Goal: Task Accomplishment & Management: Complete application form

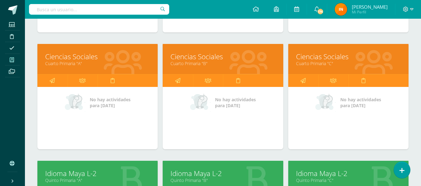
scroll to position [195, 0]
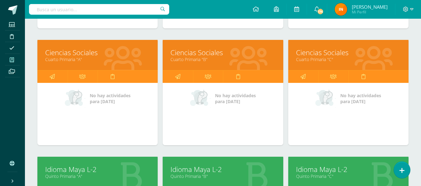
click at [99, 50] on link "Ciencias Sociales" at bounding box center [97, 53] width 105 height 10
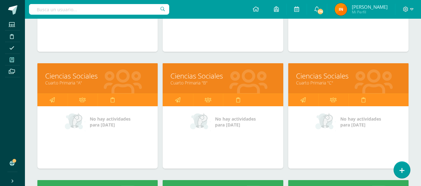
scroll to position [173, 0]
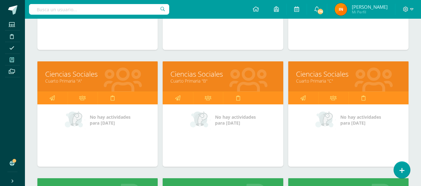
click at [137, 77] on link "Ciencias Sociales" at bounding box center [97, 74] width 105 height 10
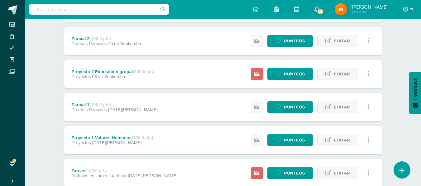
scroll to position [147, 0]
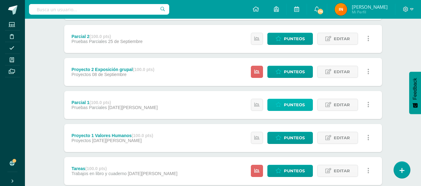
click at [301, 106] on span "Punteos" at bounding box center [294, 105] width 21 height 12
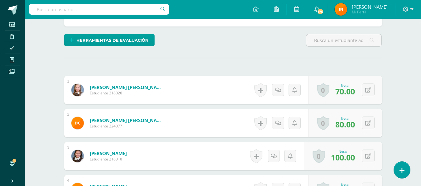
scroll to position [156, 0]
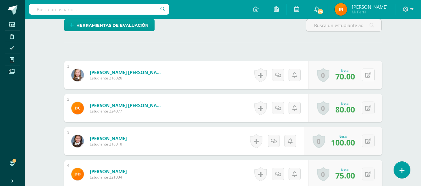
click at [370, 72] on button at bounding box center [368, 75] width 13 height 13
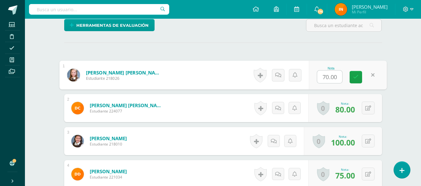
click at [370, 76] on link at bounding box center [373, 75] width 12 height 12
click at [370, 76] on icon at bounding box center [373, 74] width 6 height 5
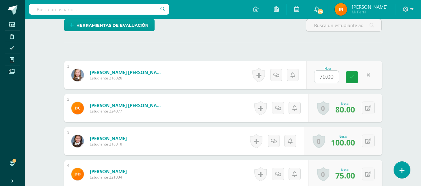
click at [369, 75] on icon at bounding box center [368, 75] width 3 height 5
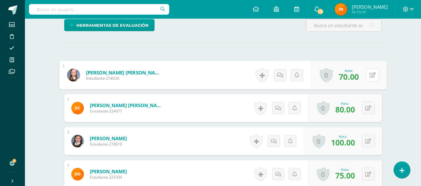
click at [370, 75] on icon at bounding box center [373, 74] width 6 height 5
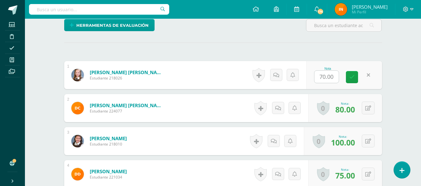
click at [369, 75] on icon at bounding box center [368, 75] width 3 height 5
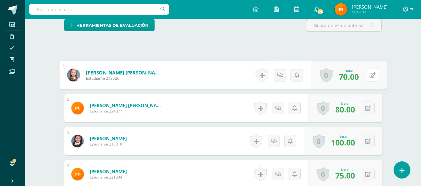
click at [370, 75] on icon at bounding box center [373, 74] width 6 height 5
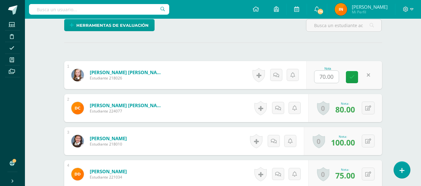
click at [370, 75] on icon at bounding box center [368, 75] width 3 height 5
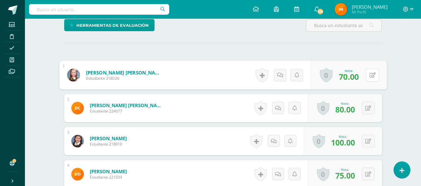
click at [370, 75] on icon at bounding box center [373, 74] width 6 height 5
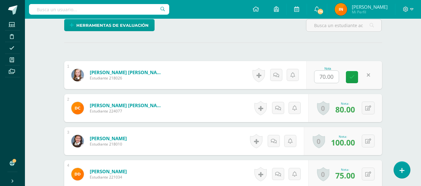
click at [367, 76] on icon at bounding box center [368, 75] width 3 height 5
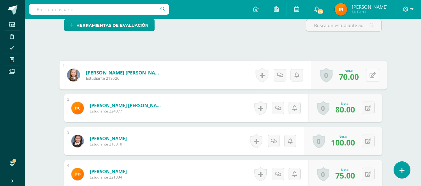
click at [375, 75] on icon at bounding box center [373, 74] width 6 height 5
type input "75"
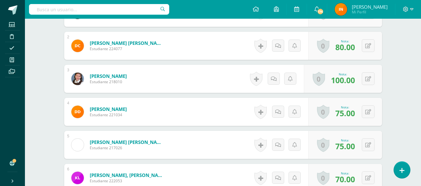
scroll to position [230, 0]
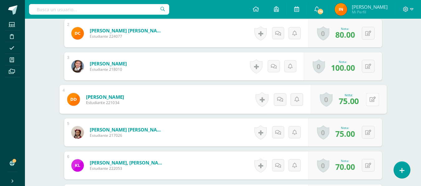
click at [368, 100] on button at bounding box center [372, 99] width 13 height 13
type input "80"
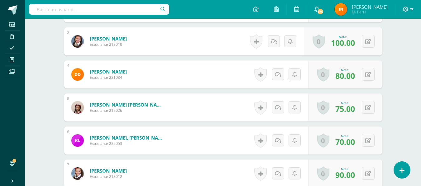
scroll to position [268, 0]
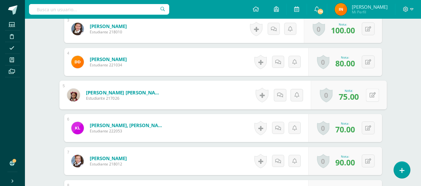
click at [369, 96] on button at bounding box center [372, 95] width 13 height 13
type input "80"
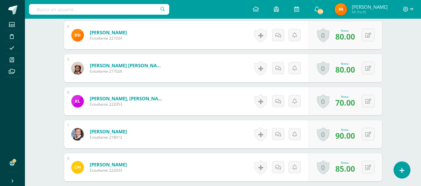
scroll to position [305, 0]
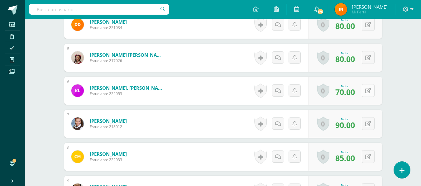
click at [369, 89] on button at bounding box center [368, 90] width 13 height 13
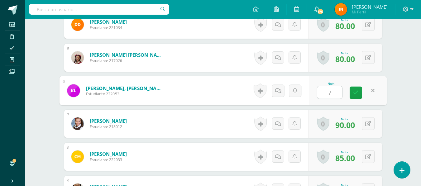
type input "75"
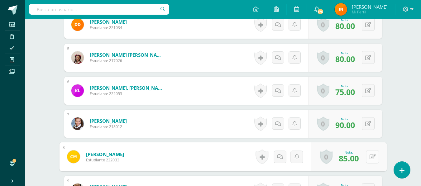
click at [366, 157] on button at bounding box center [372, 156] width 13 height 13
type input "90"
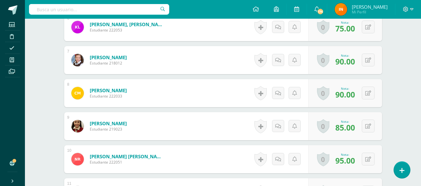
scroll to position [380, 0]
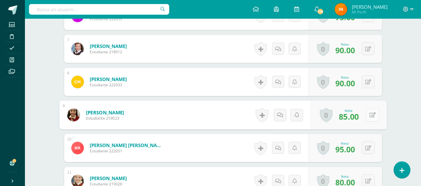
click at [369, 113] on button at bounding box center [372, 115] width 13 height 13
type input "90"
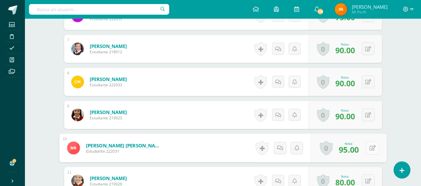
click at [369, 147] on button at bounding box center [372, 148] width 13 height 13
type input "100"
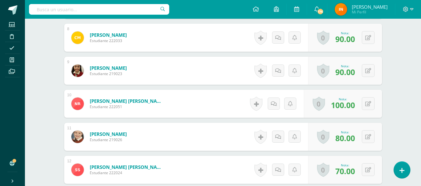
scroll to position [430, 0]
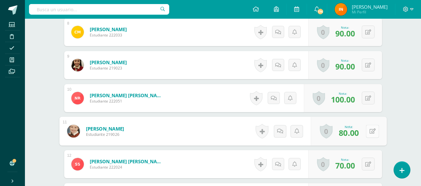
click at [369, 129] on button at bounding box center [372, 131] width 13 height 13
type input "85"
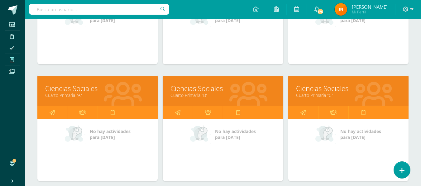
scroll to position [172, 0]
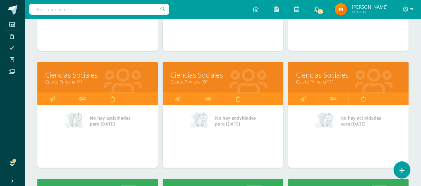
click at [238, 75] on link "Ciencias Sociales" at bounding box center [223, 75] width 105 height 10
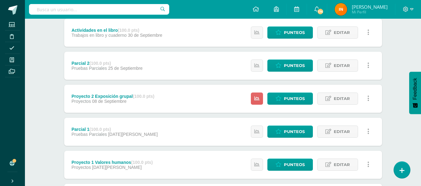
scroll to position [120, 0]
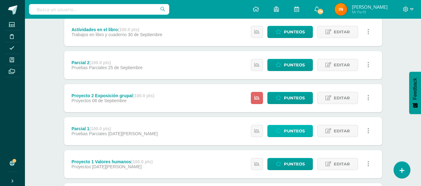
click at [288, 131] on span "Punteos" at bounding box center [294, 131] width 21 height 12
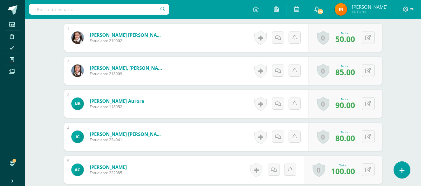
scroll to position [196, 0]
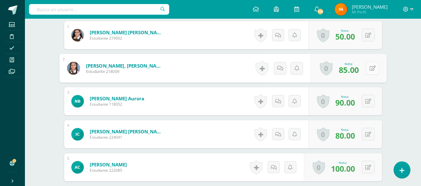
click at [368, 67] on button at bounding box center [372, 68] width 13 height 13
type input "90"
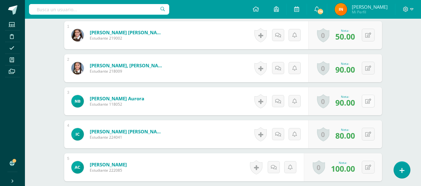
click at [372, 98] on button at bounding box center [368, 101] width 13 height 13
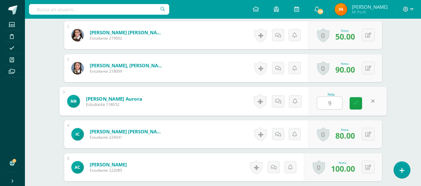
type input "95"
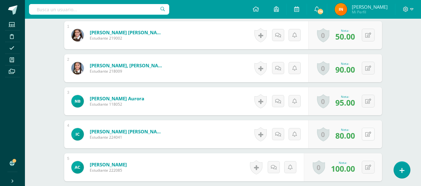
click at [367, 134] on button at bounding box center [368, 134] width 13 height 13
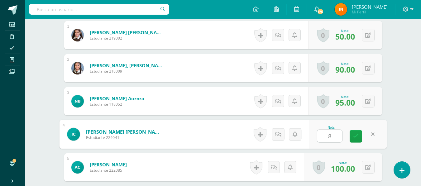
type input "85"
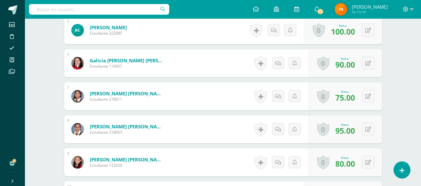
scroll to position [320, 0]
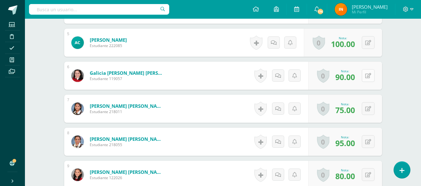
click at [368, 76] on button at bounding box center [368, 75] width 13 height 13
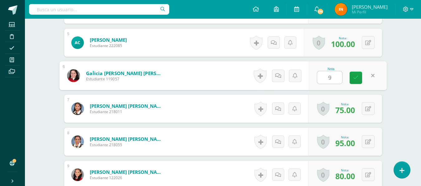
type input "95"
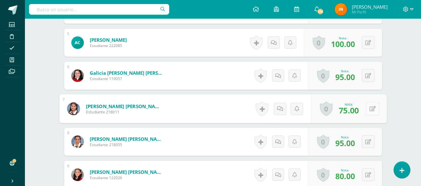
click at [367, 108] on button at bounding box center [372, 108] width 13 height 13
type input "80"
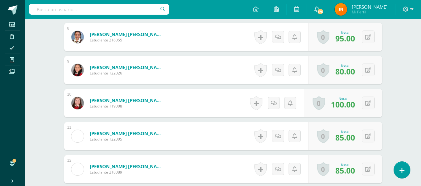
scroll to position [433, 0]
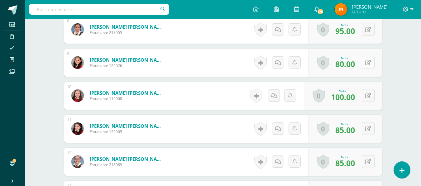
click at [369, 62] on button at bounding box center [368, 62] width 13 height 13
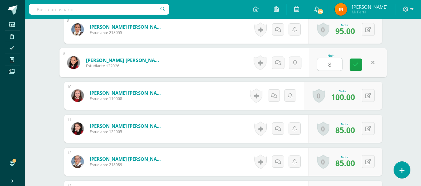
type input "85"
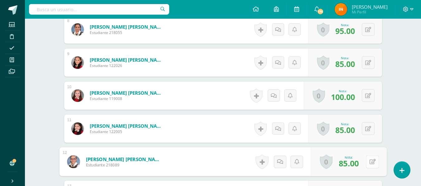
click at [366, 160] on button at bounding box center [372, 161] width 13 height 13
type input "90"
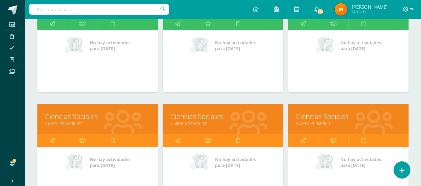
scroll to position [133, 0]
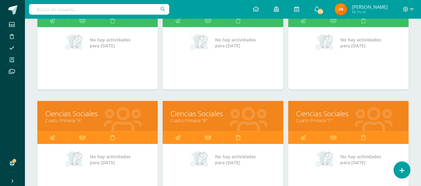
click at [367, 117] on link "Ciencias Sociales" at bounding box center [348, 114] width 105 height 10
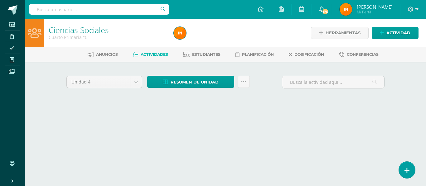
click at [344, 118] on html "Estudiantes Disciplina Asistencia Mis cursos Archivos Soporte Ayuda Reportar un…" at bounding box center [213, 59] width 426 height 118
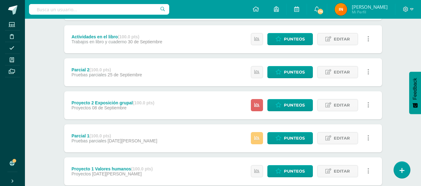
scroll to position [114, 0]
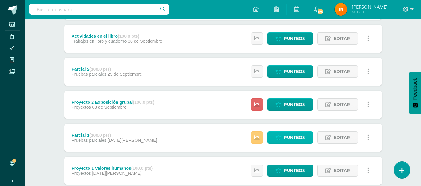
click at [298, 134] on span "Punteos" at bounding box center [294, 138] width 21 height 12
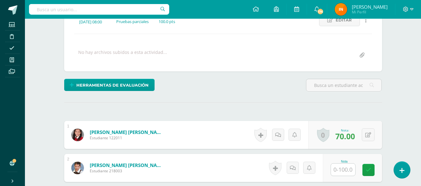
scroll to position [96, 0]
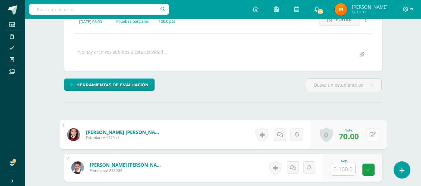
click at [371, 136] on icon at bounding box center [373, 134] width 6 height 5
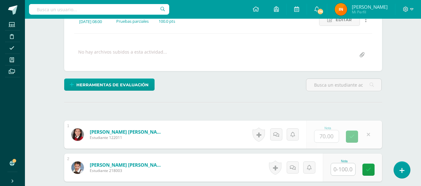
scroll to position [96, 0]
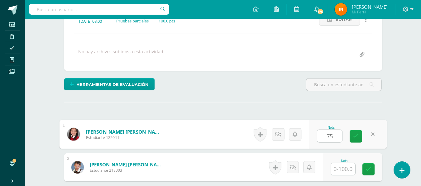
type input "75"
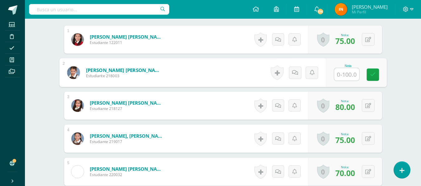
scroll to position [196, 0]
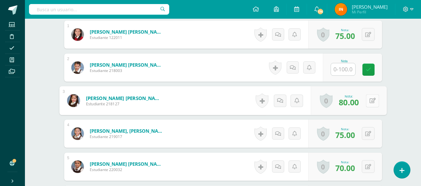
click at [371, 98] on button at bounding box center [372, 100] width 13 height 13
type input "85"
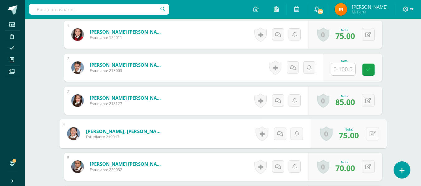
click at [369, 133] on button at bounding box center [372, 133] width 13 height 13
type input "80"
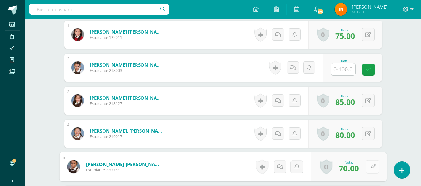
click at [369, 165] on button at bounding box center [372, 166] width 13 height 13
type input "75"
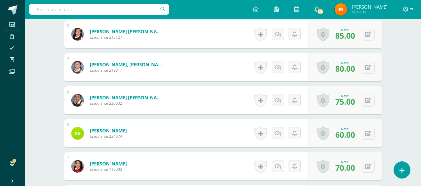
scroll to position [264, 0]
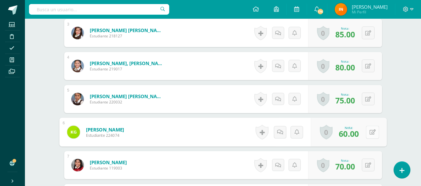
click at [368, 135] on button at bounding box center [372, 132] width 13 height 13
type input "70"
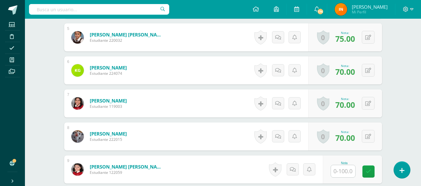
scroll to position [326, 0]
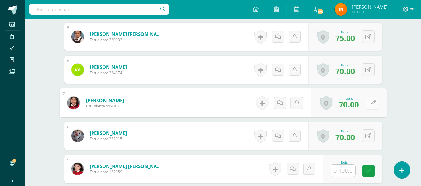
click at [366, 104] on button at bounding box center [372, 102] width 13 height 13
type input "75"
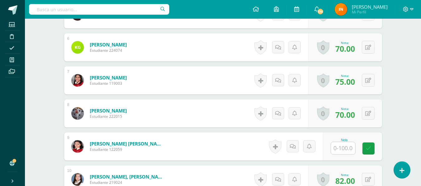
scroll to position [351, 0]
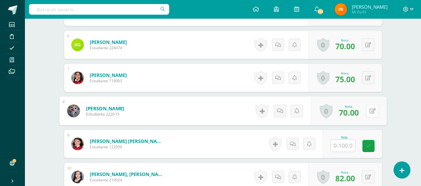
click at [367, 109] on button at bounding box center [372, 110] width 13 height 13
type input "75"
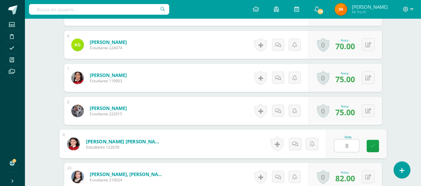
type input "80"
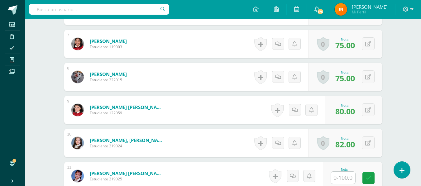
scroll to position [389, 0]
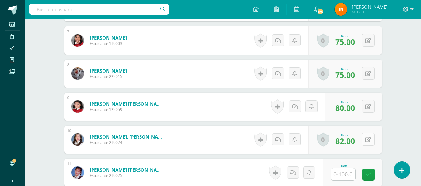
click at [367, 141] on button at bounding box center [368, 139] width 13 height 13
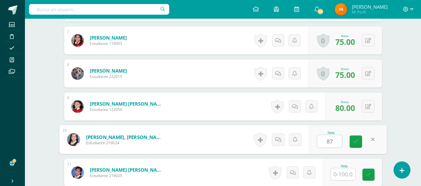
type input "87"
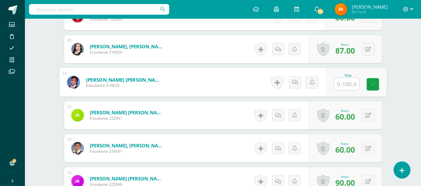
scroll to position [488, 0]
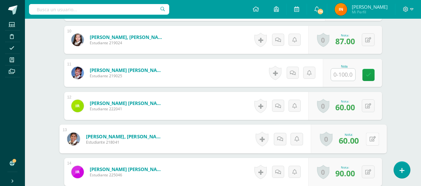
click at [368, 136] on button at bounding box center [372, 139] width 13 height 13
type input "8"
type input "75"
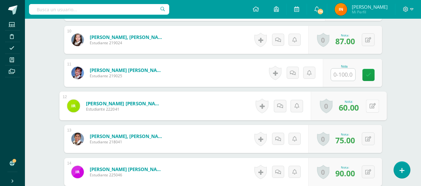
click at [367, 107] on button at bounding box center [372, 105] width 13 height 13
type input "75"
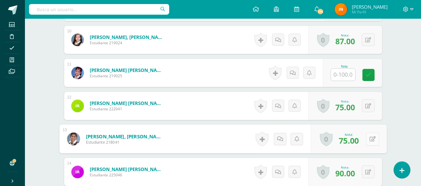
click at [371, 138] on button at bounding box center [372, 139] width 13 height 13
type input "65"
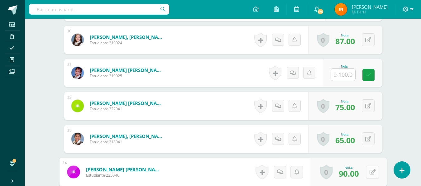
click at [369, 175] on button at bounding box center [372, 172] width 13 height 13
type input "95"
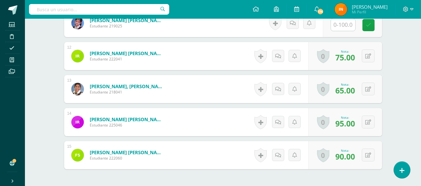
scroll to position [551, 0]
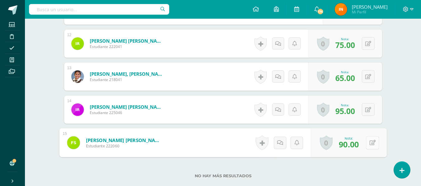
click at [368, 139] on button at bounding box center [372, 142] width 13 height 13
type input "95"
